Goal: Information Seeking & Learning: Check status

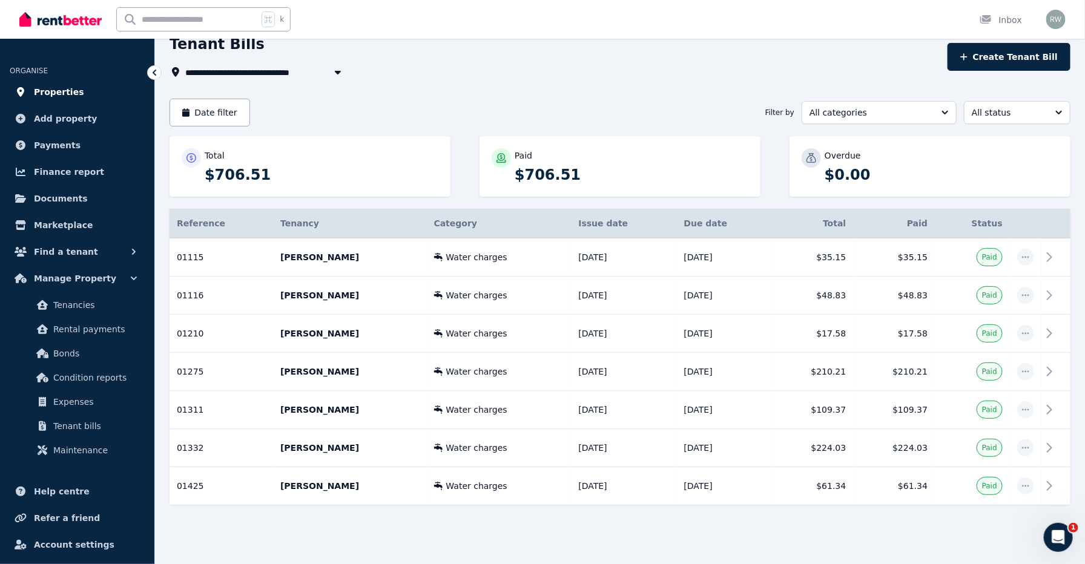
click at [68, 87] on span "Properties" at bounding box center [59, 92] width 50 height 15
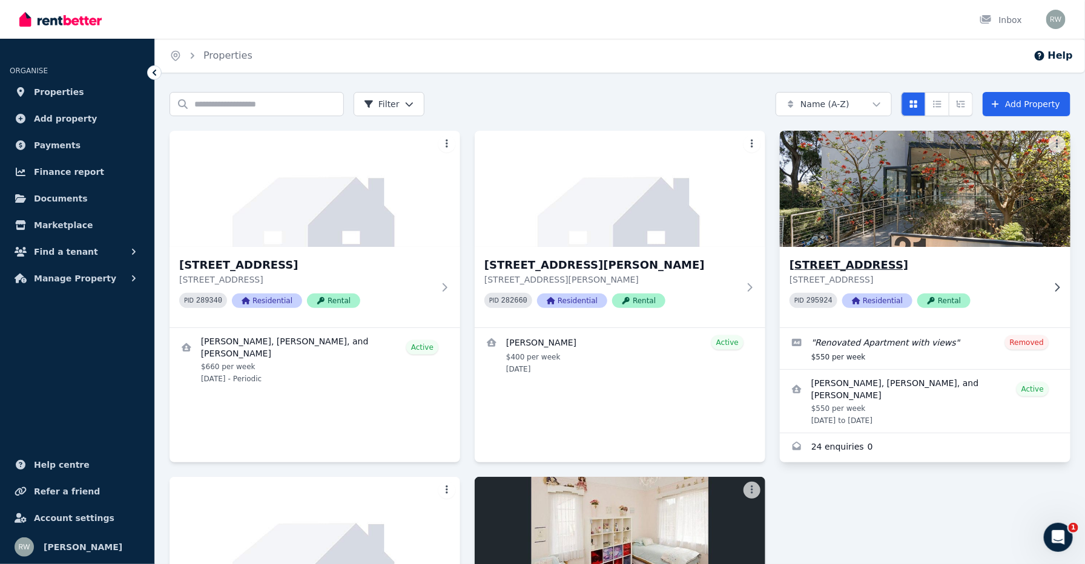
click at [838, 276] on p "[STREET_ADDRESS]" at bounding box center [917, 280] width 254 height 12
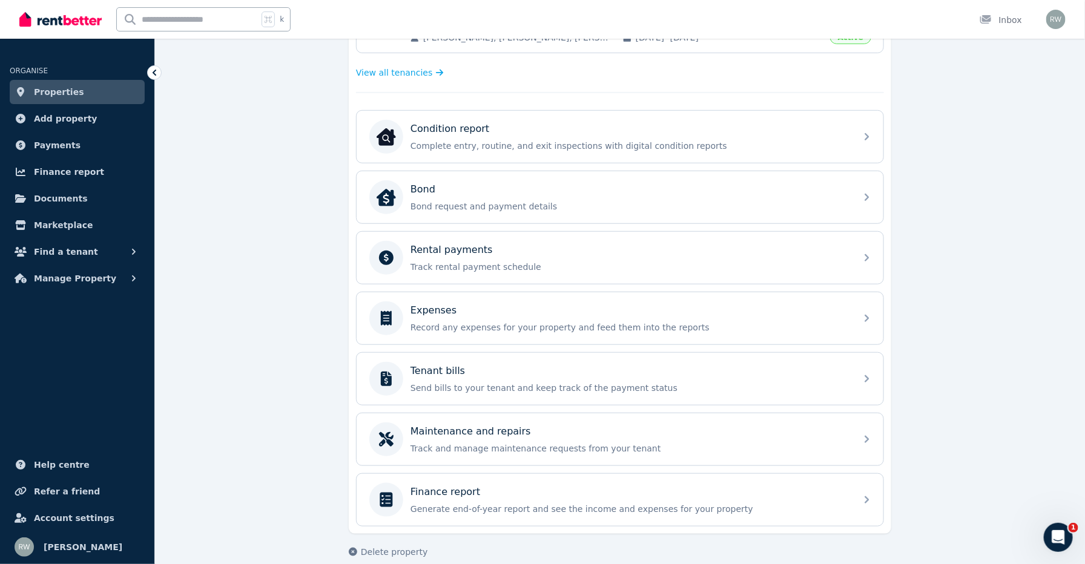
scroll to position [339, 0]
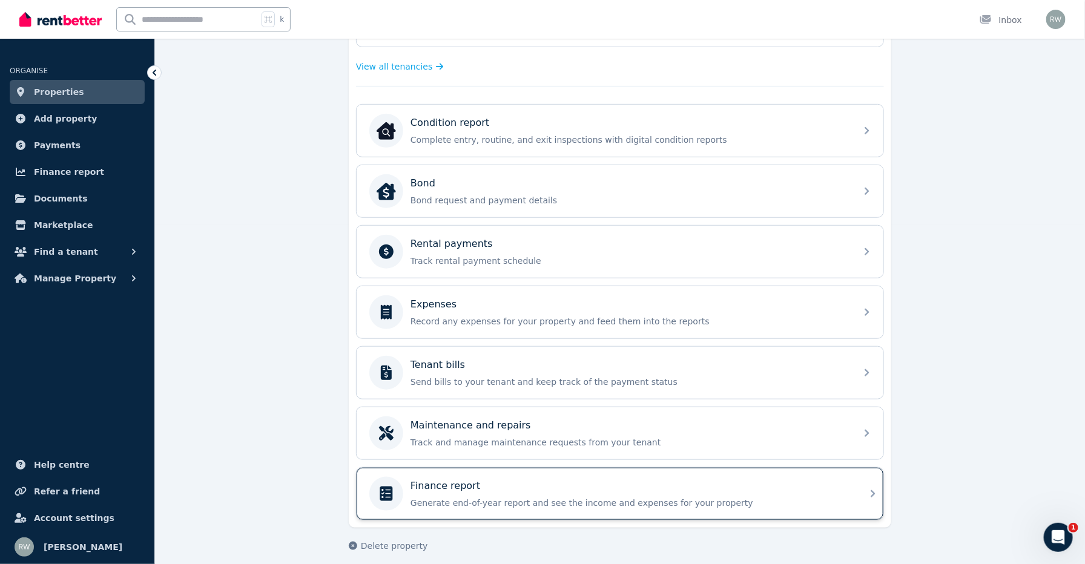
click at [464, 479] on p "Finance report" at bounding box center [446, 486] width 70 height 15
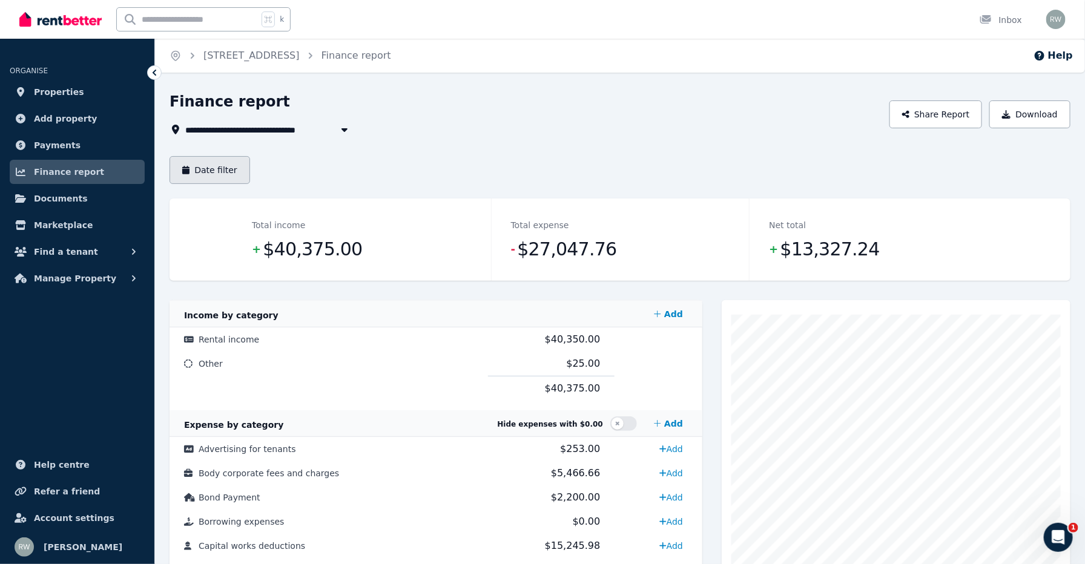
click at [214, 171] on button "Date filter" at bounding box center [210, 170] width 81 height 28
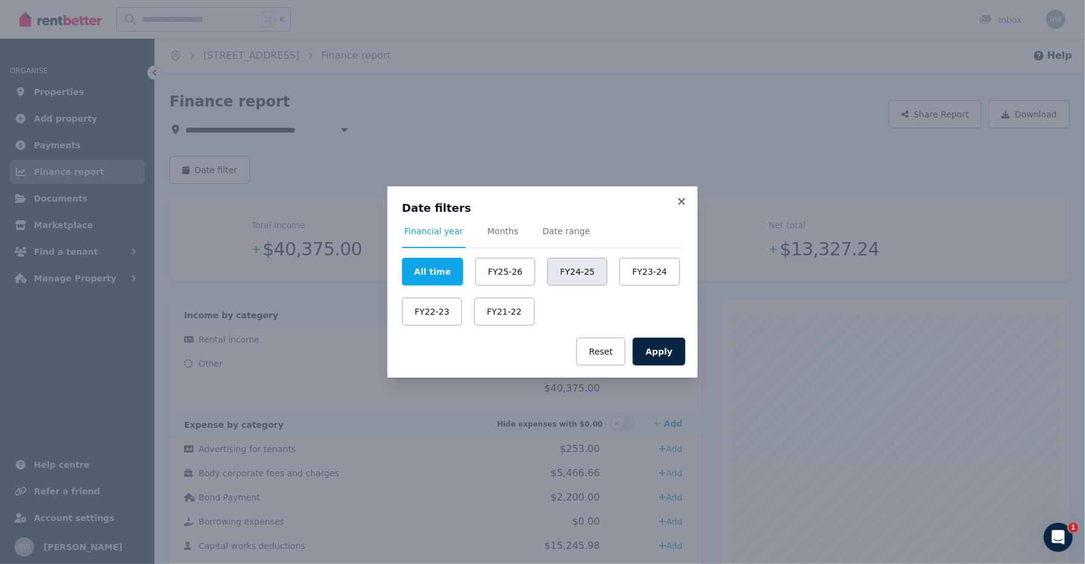
click at [558, 274] on button "FY24-25" at bounding box center [577, 272] width 60 height 28
click at [658, 351] on button "Apply" at bounding box center [659, 352] width 53 height 28
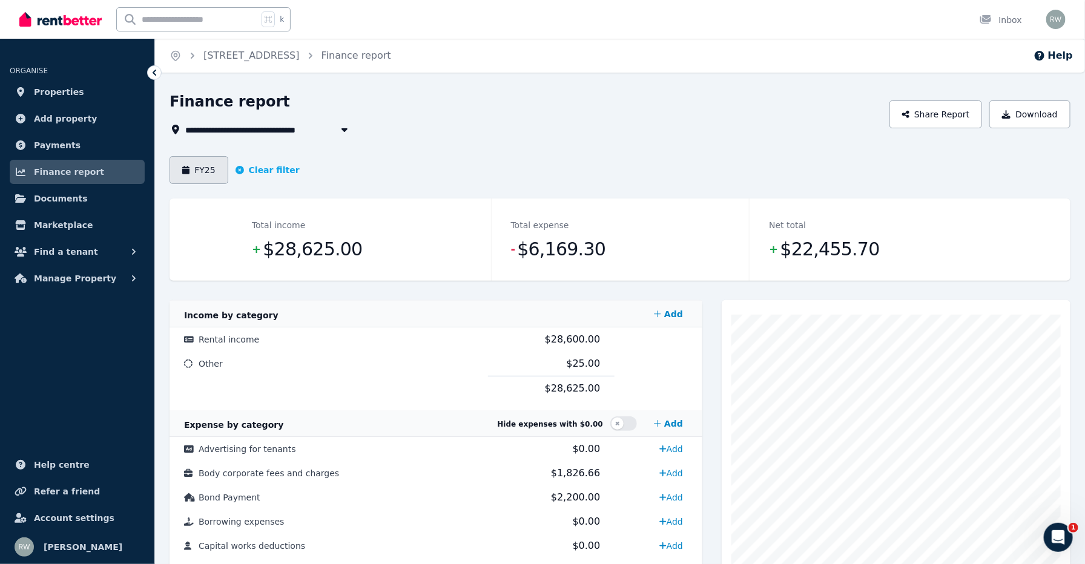
click at [223, 169] on button "FY25" at bounding box center [199, 170] width 59 height 28
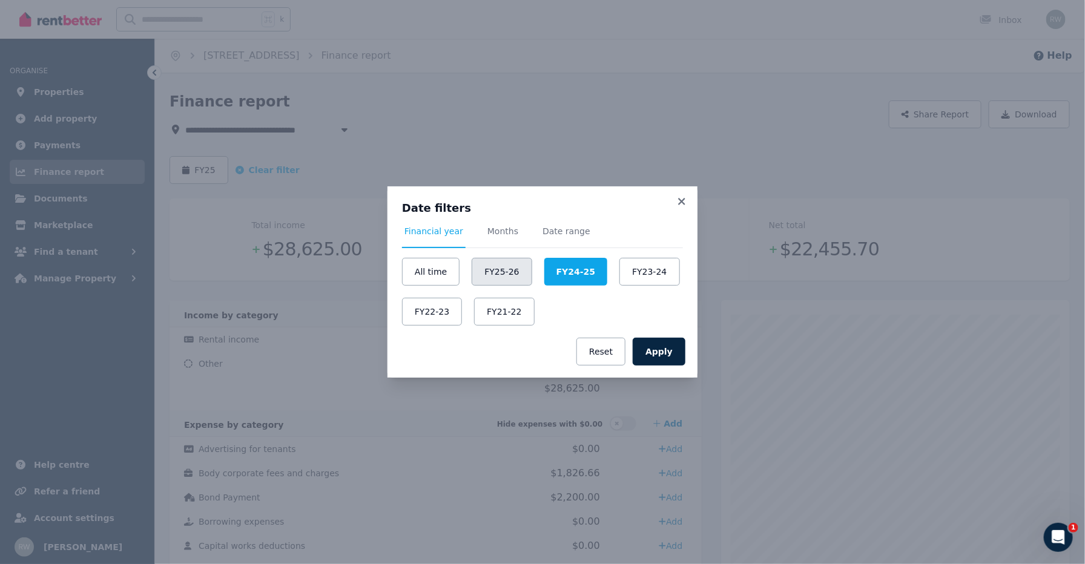
click at [487, 272] on button "FY25-26" at bounding box center [502, 272] width 60 height 28
click at [658, 361] on button "Apply" at bounding box center [659, 352] width 53 height 28
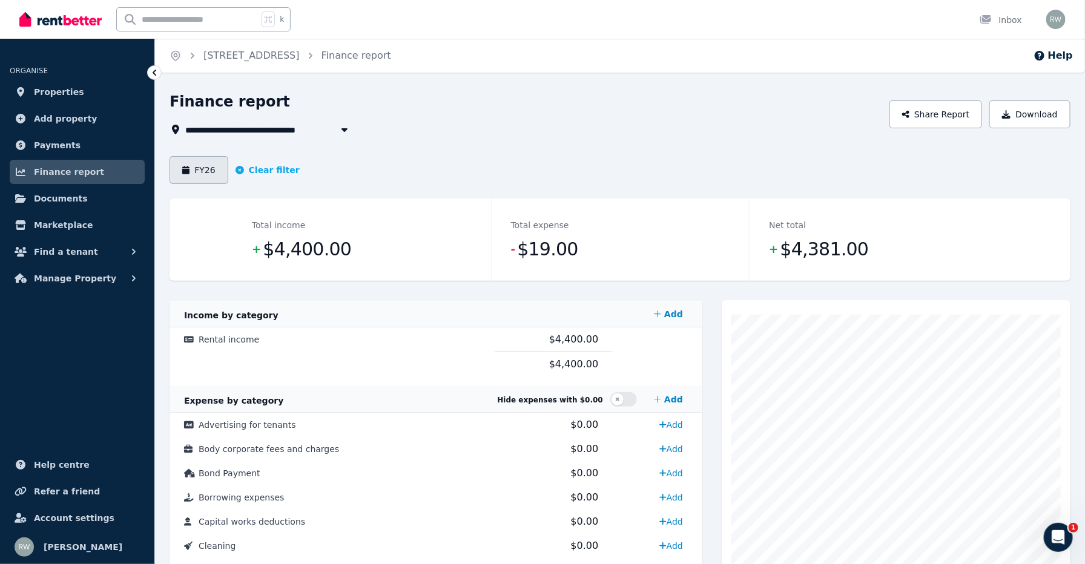
click at [203, 162] on button "FY26" at bounding box center [199, 170] width 59 height 28
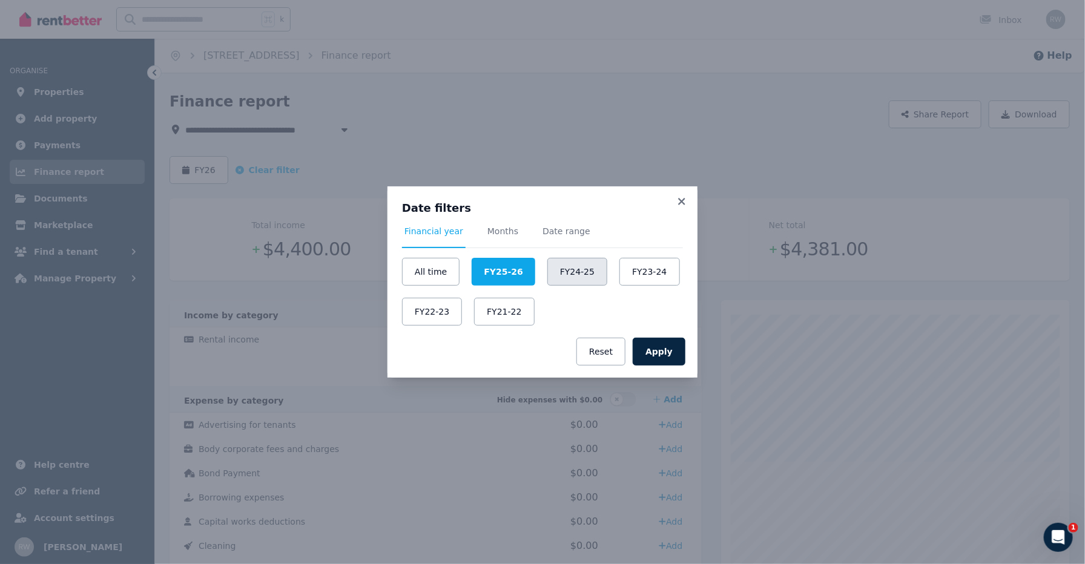
click at [583, 280] on button "FY24-25" at bounding box center [577, 272] width 60 height 28
click at [675, 361] on button "Apply" at bounding box center [659, 352] width 53 height 28
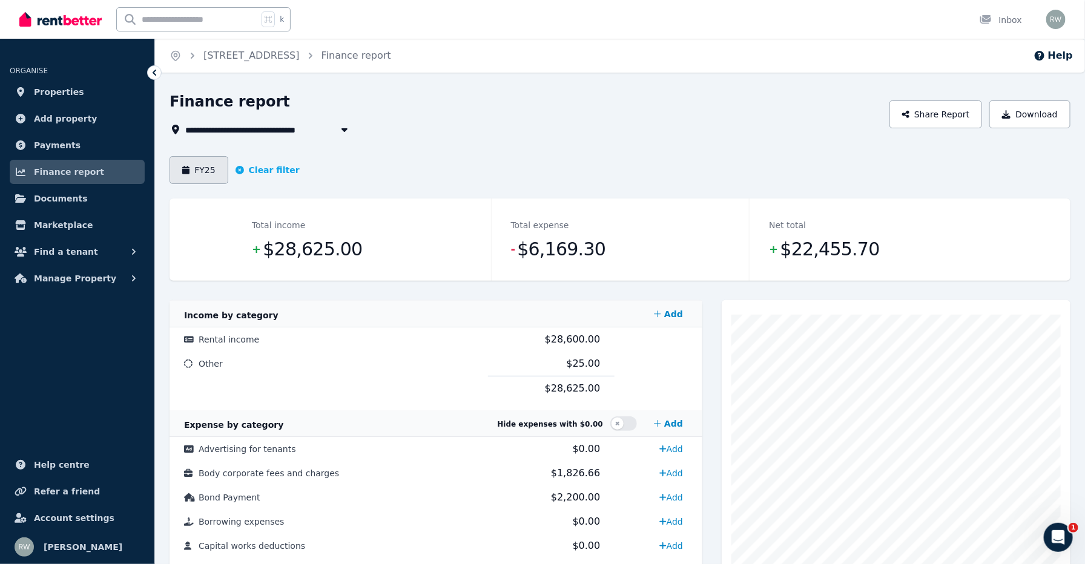
click at [216, 170] on button "FY25" at bounding box center [199, 170] width 59 height 28
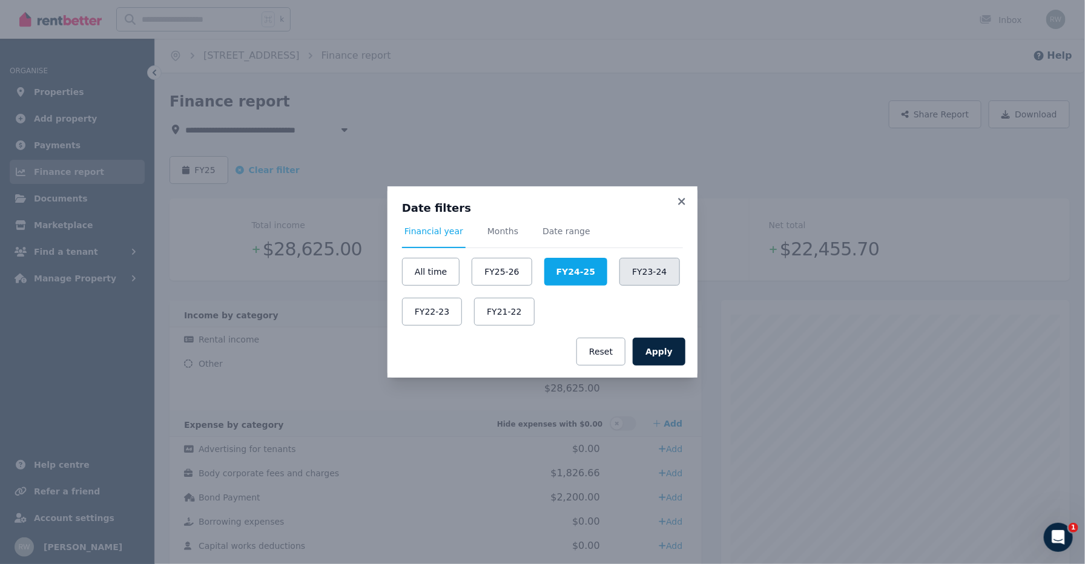
click at [635, 282] on button "FY23-24" at bounding box center [649, 272] width 60 height 28
click at [683, 365] on button "Apply" at bounding box center [659, 352] width 53 height 28
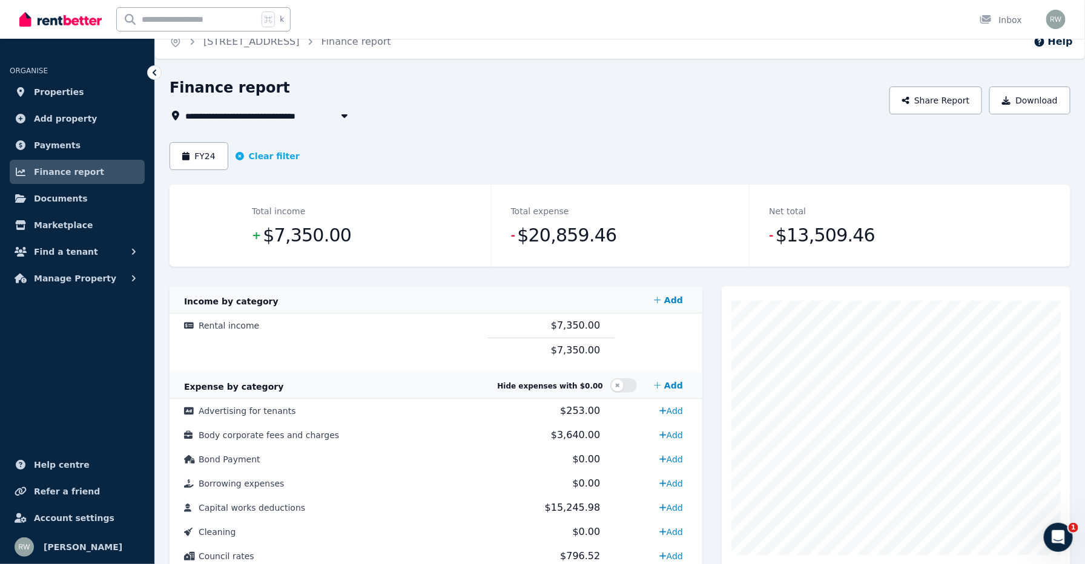
scroll to position [8, 0]
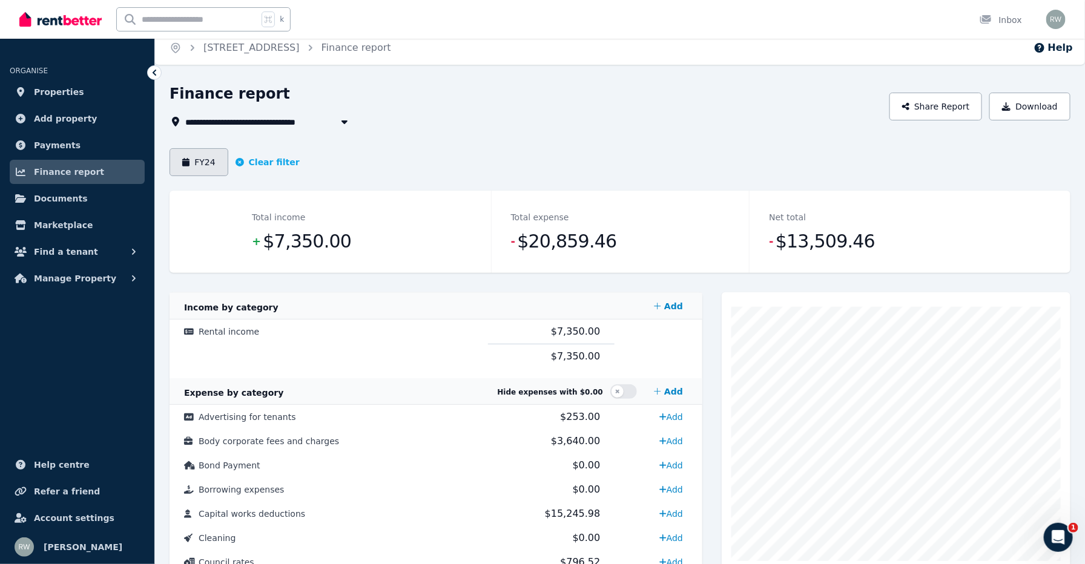
click at [219, 160] on button "FY24" at bounding box center [199, 162] width 59 height 28
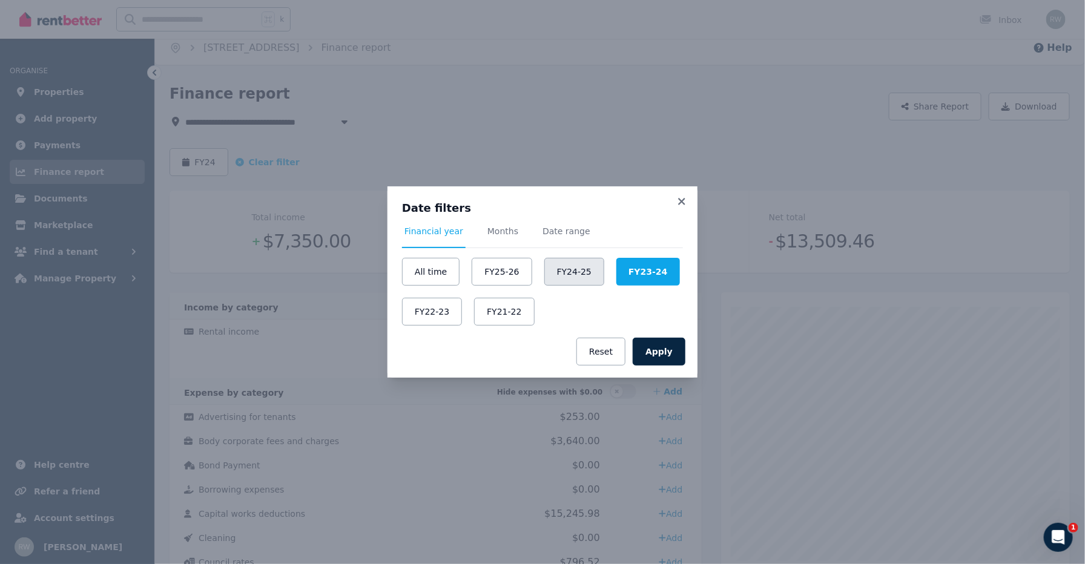
click at [561, 277] on button "FY24-25" at bounding box center [574, 272] width 60 height 28
click at [676, 354] on button "Apply" at bounding box center [659, 352] width 53 height 28
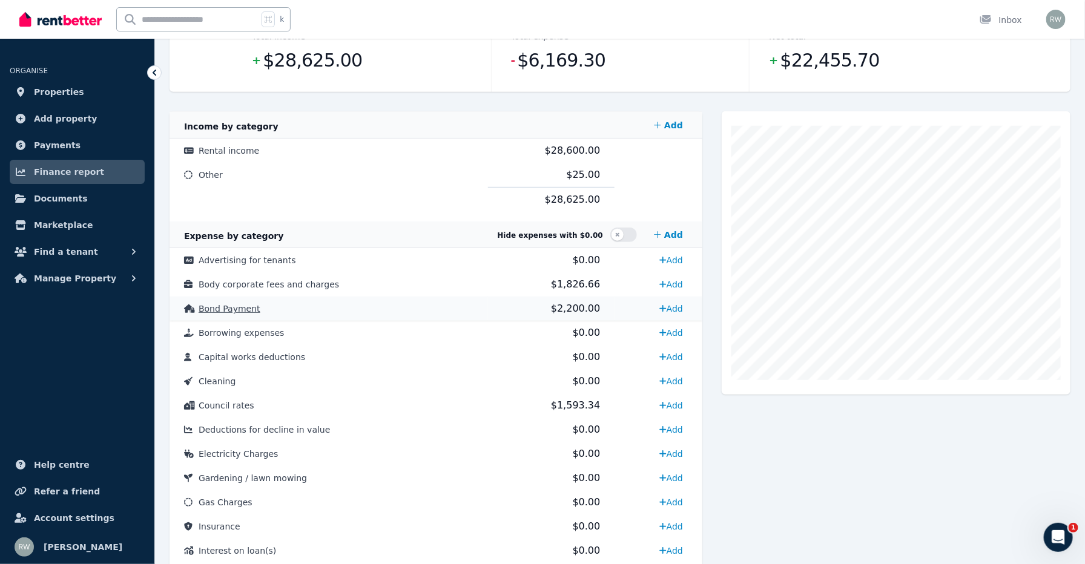
scroll to position [220, 0]
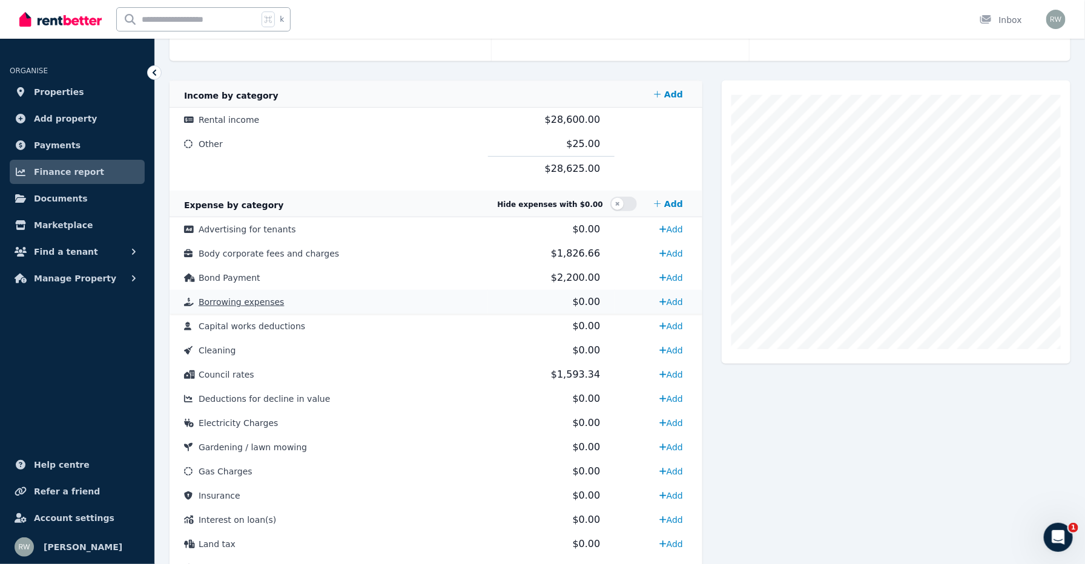
click at [627, 298] on td "Add" at bounding box center [659, 302] width 88 height 24
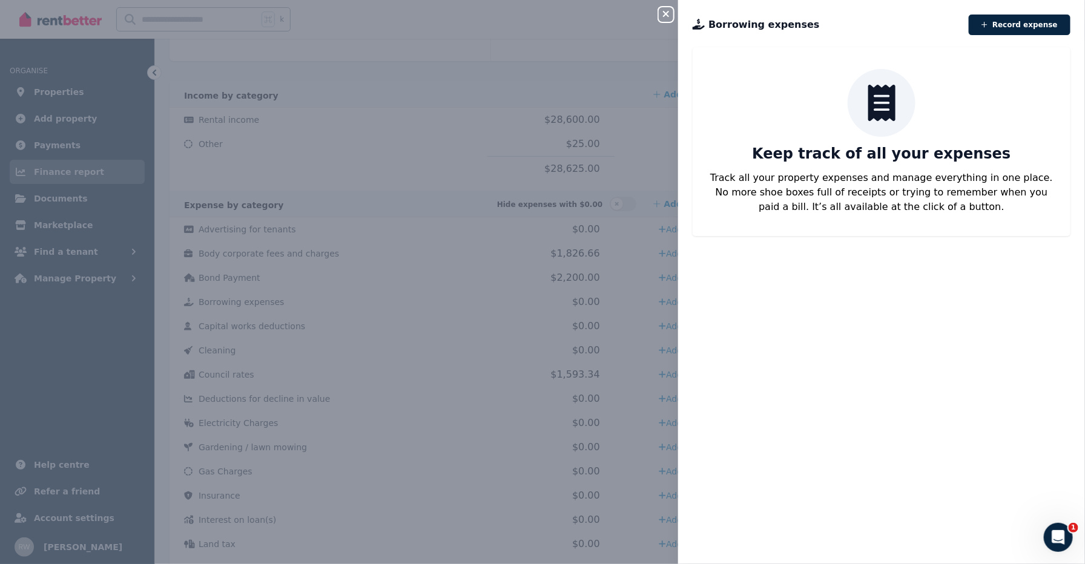
click at [664, 13] on icon "button" at bounding box center [666, 14] width 6 height 6
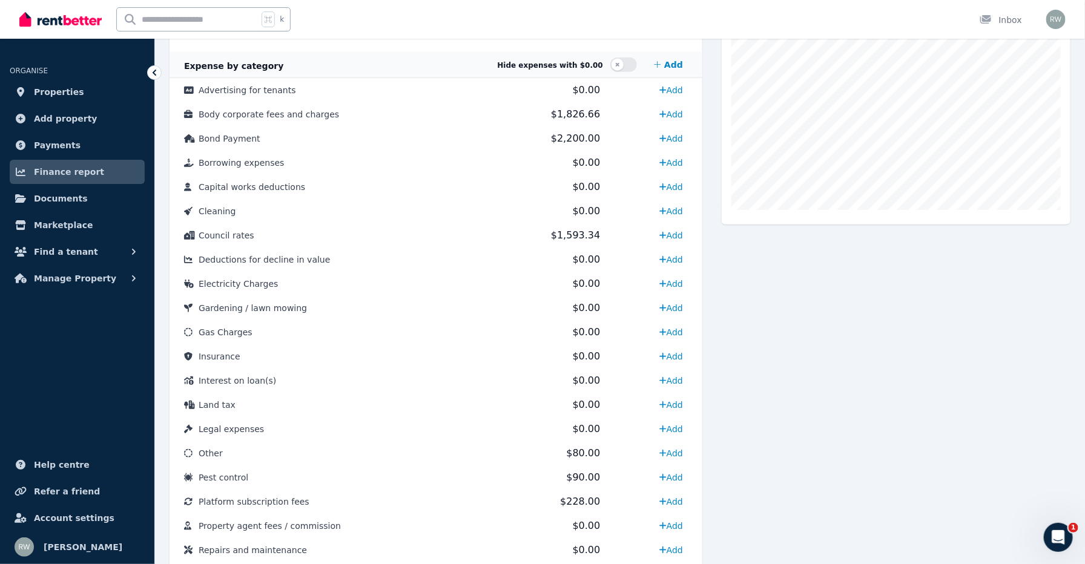
scroll to position [0, 0]
